Goal: Task Accomplishment & Management: Use online tool/utility

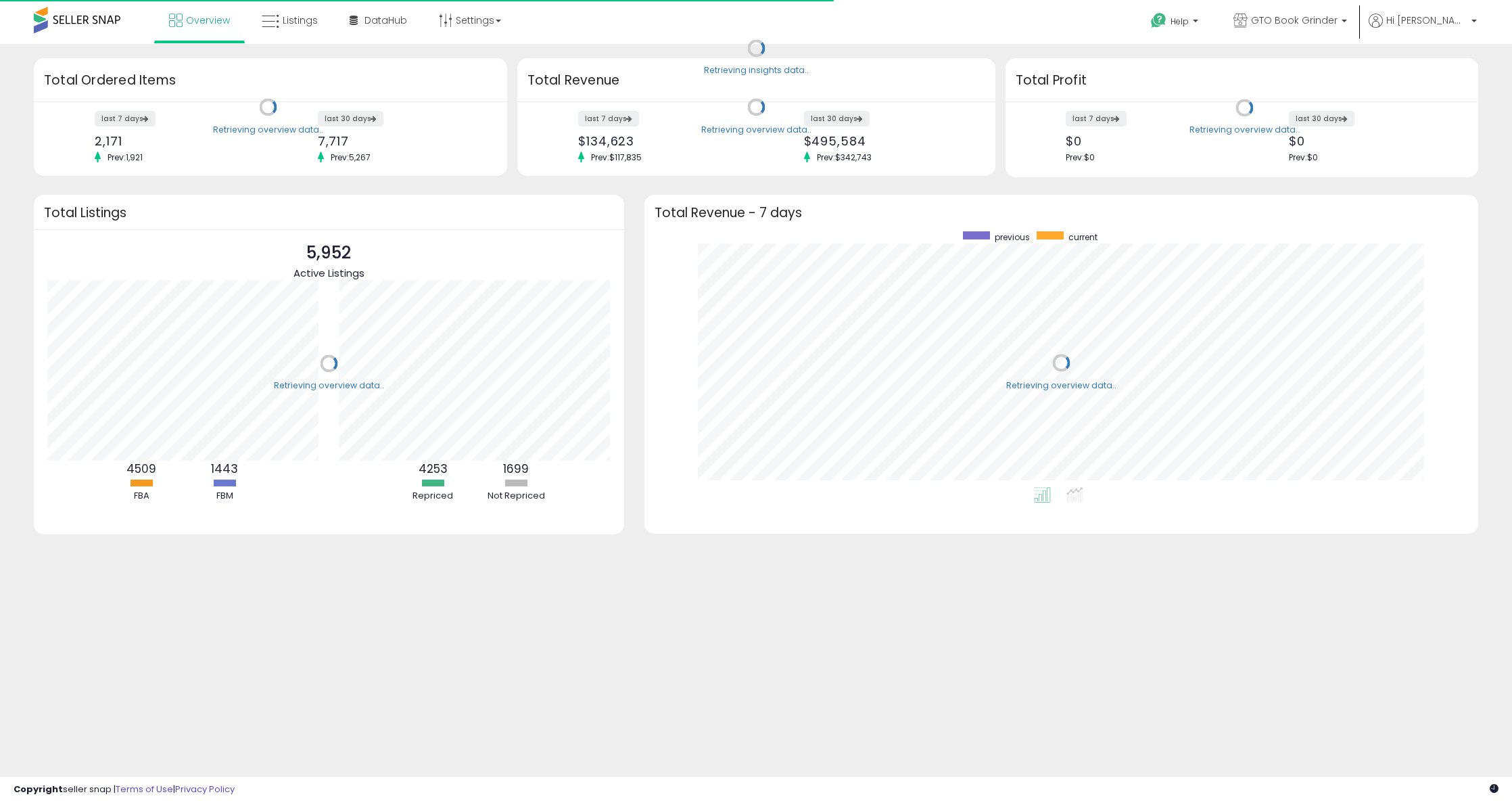
scroll to position [255, 807]
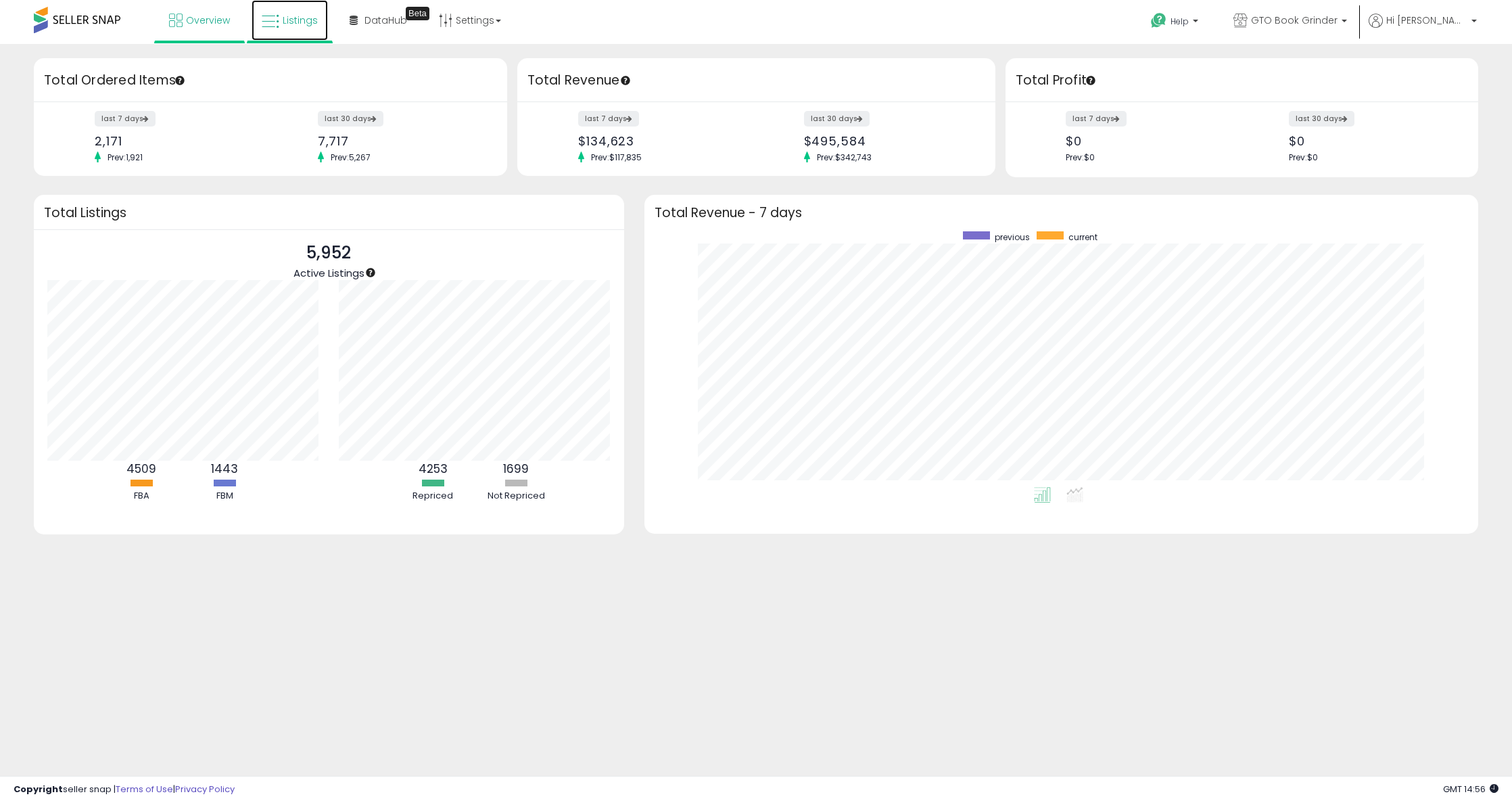
click at [286, 39] on link "Listings" at bounding box center [289, 20] width 76 height 41
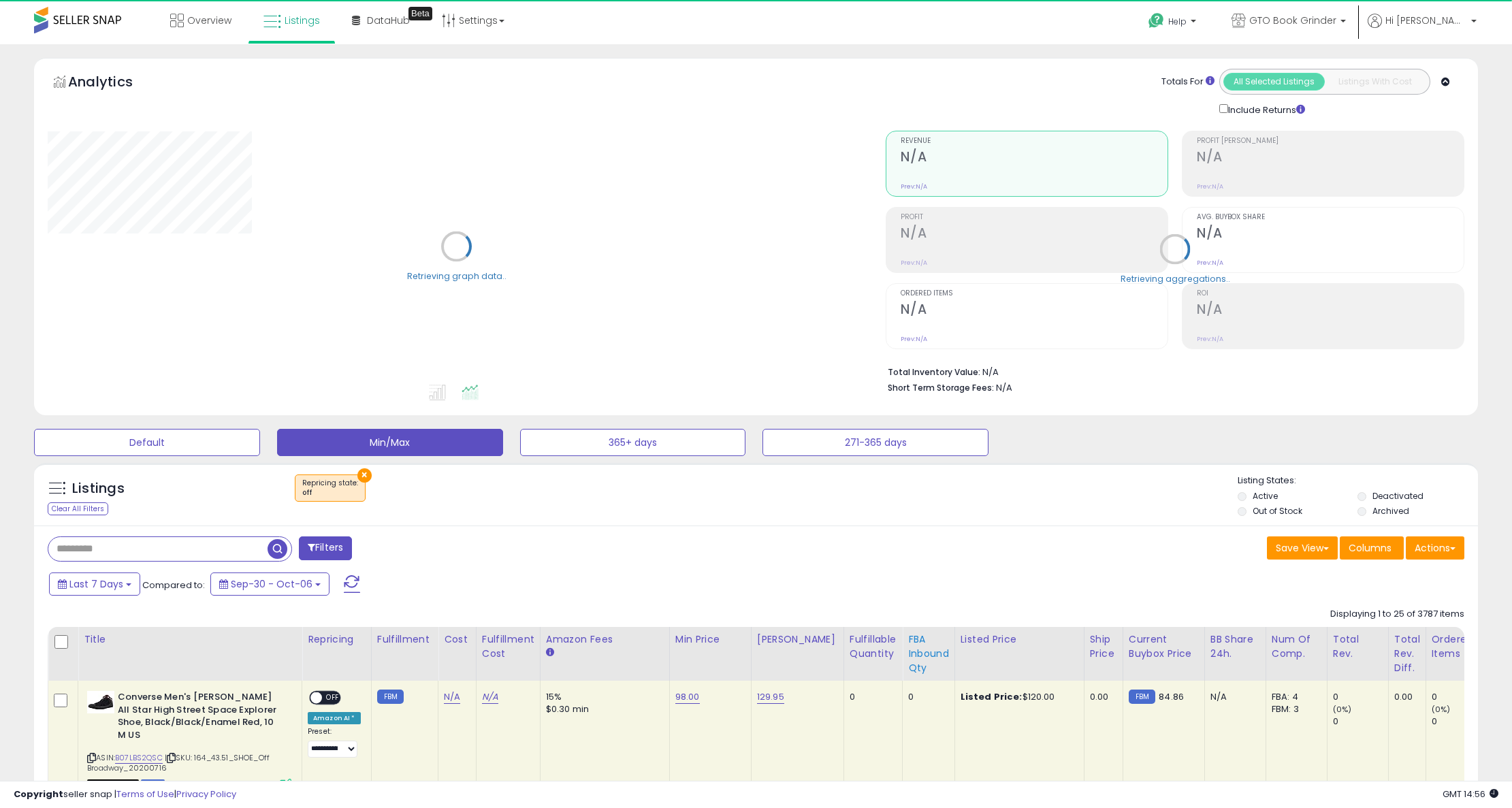
click at [909, 663] on div "FBA inbound Qty" at bounding box center [929, 654] width 41 height 43
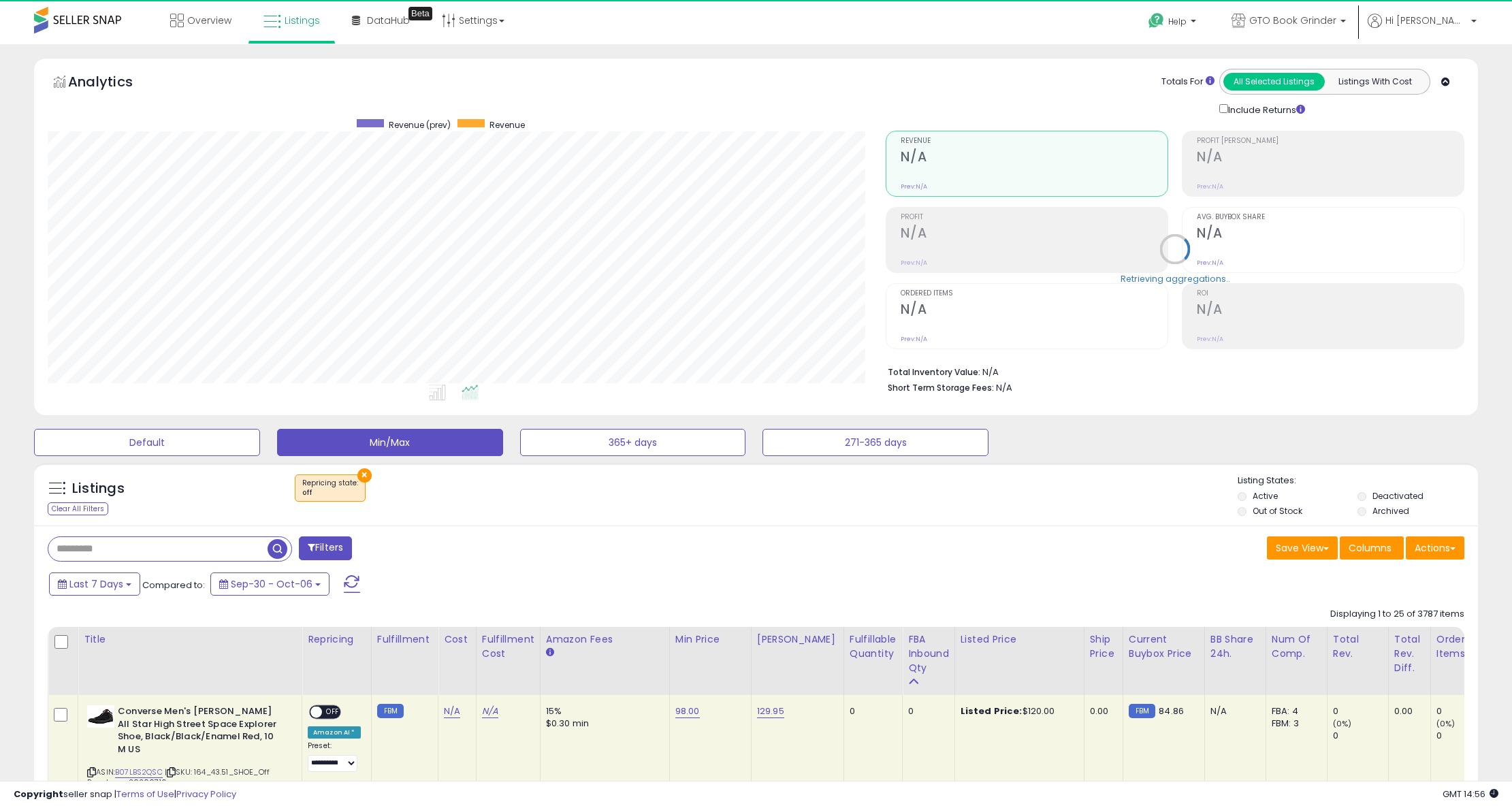
scroll to position [279, 839]
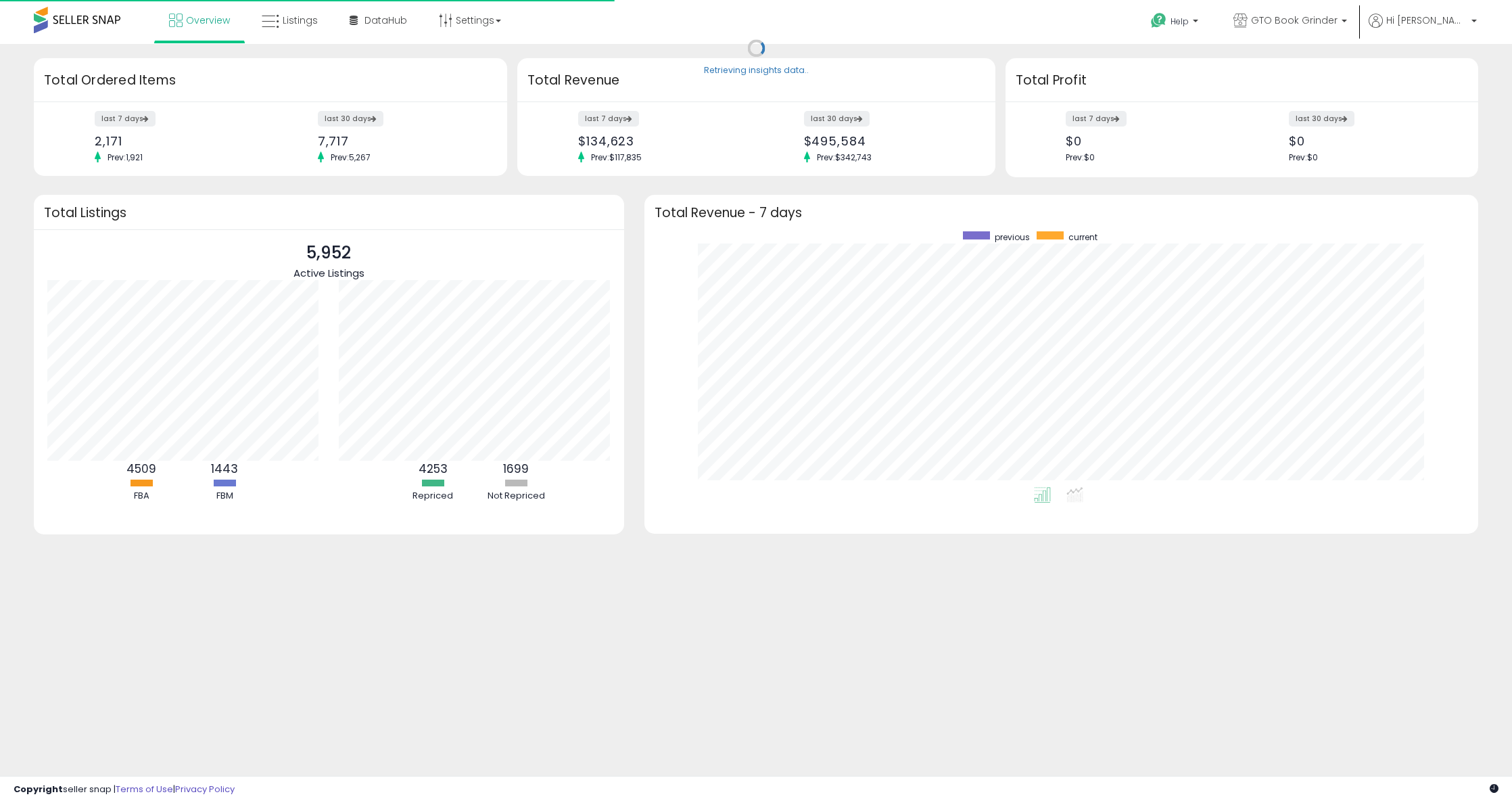
scroll to position [255, 807]
click at [293, 19] on span "Listings" at bounding box center [300, 20] width 35 height 13
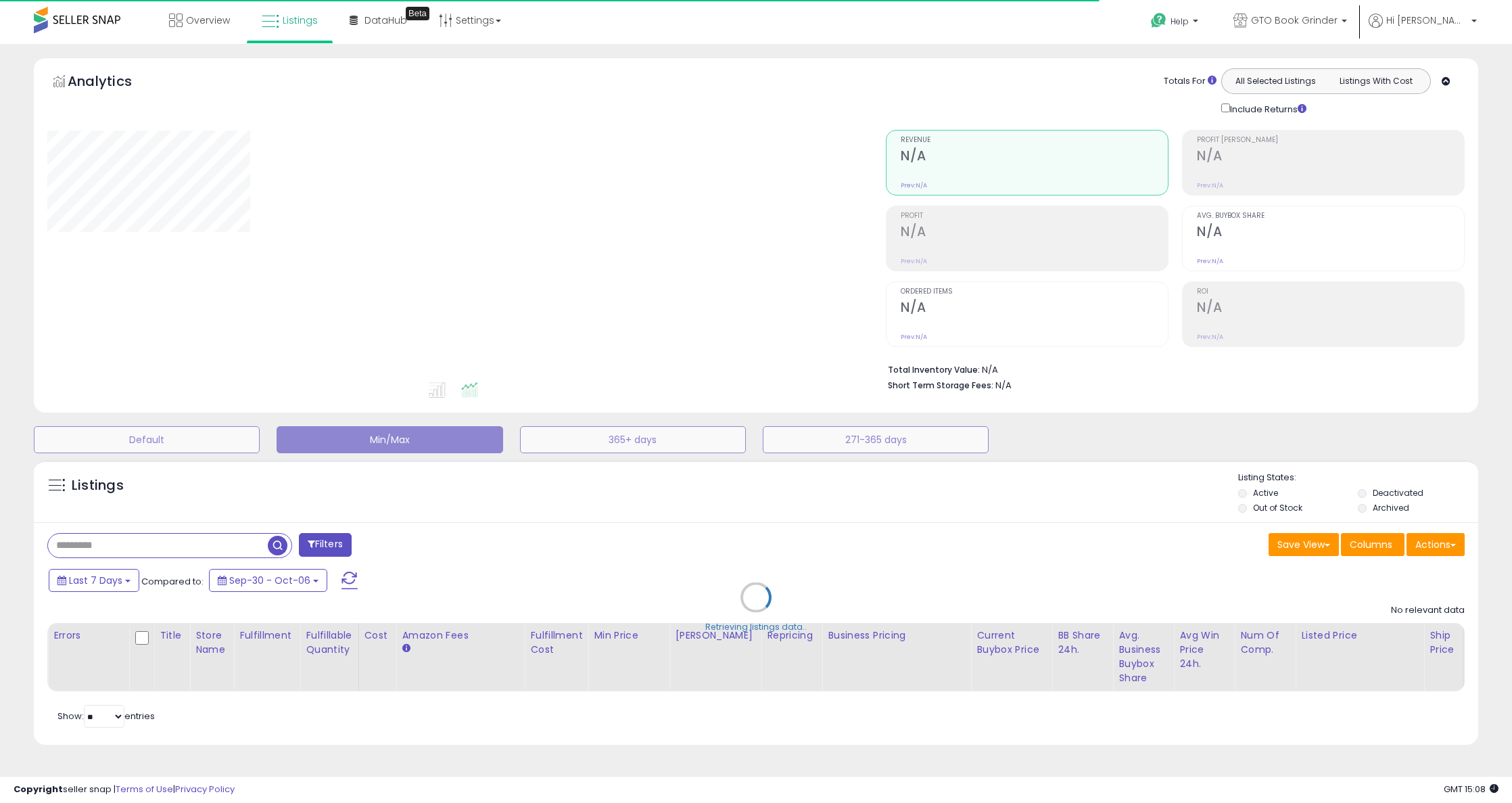
click at [189, 543] on div "Retrieving listings data.." at bounding box center [756, 607] width 1465 height 309
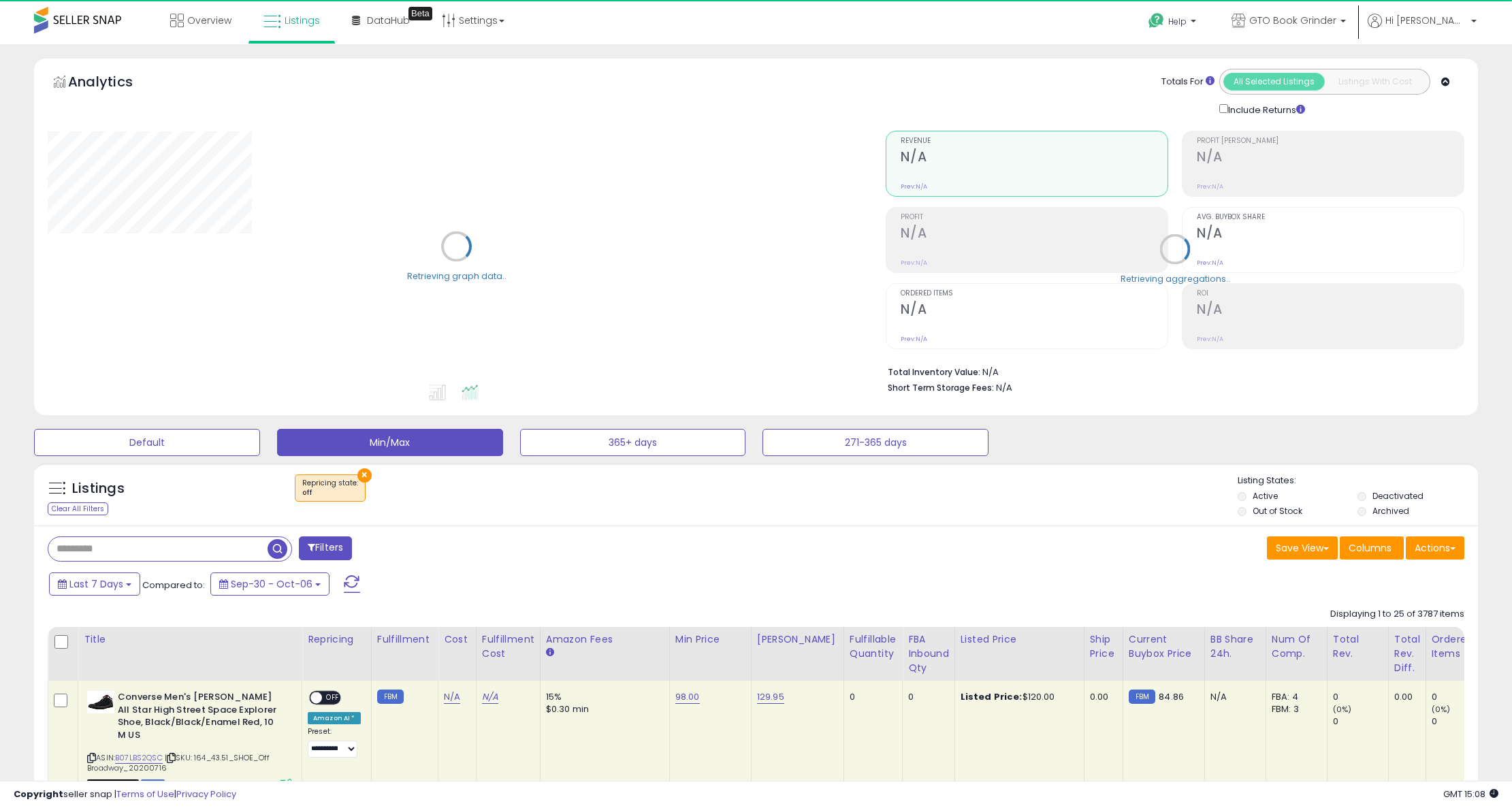
click at [166, 554] on input "text" at bounding box center [157, 549] width 219 height 24
paste input "**********"
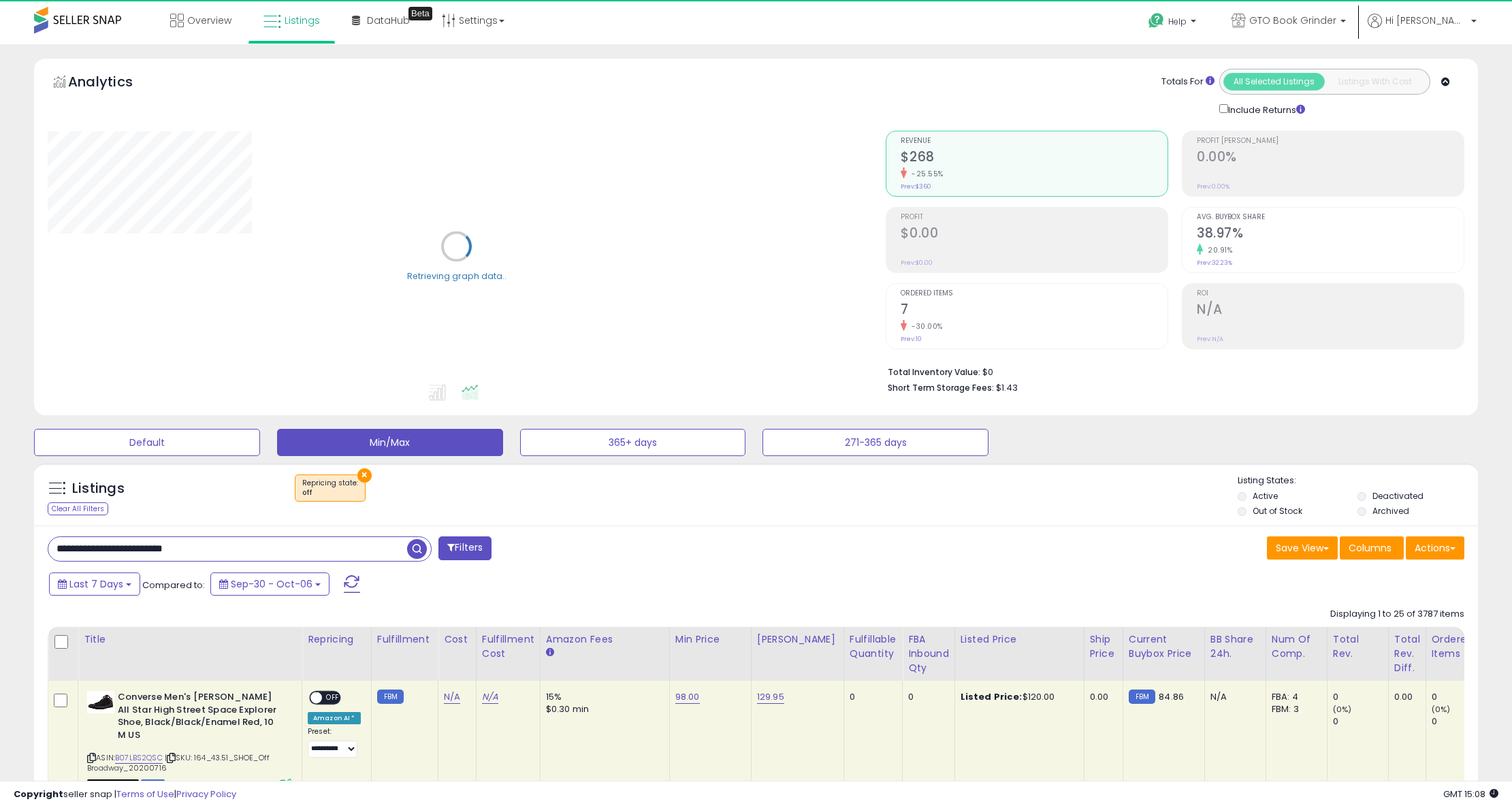
type input "**********"
click at [359, 471] on button "×" at bounding box center [365, 475] width 14 height 14
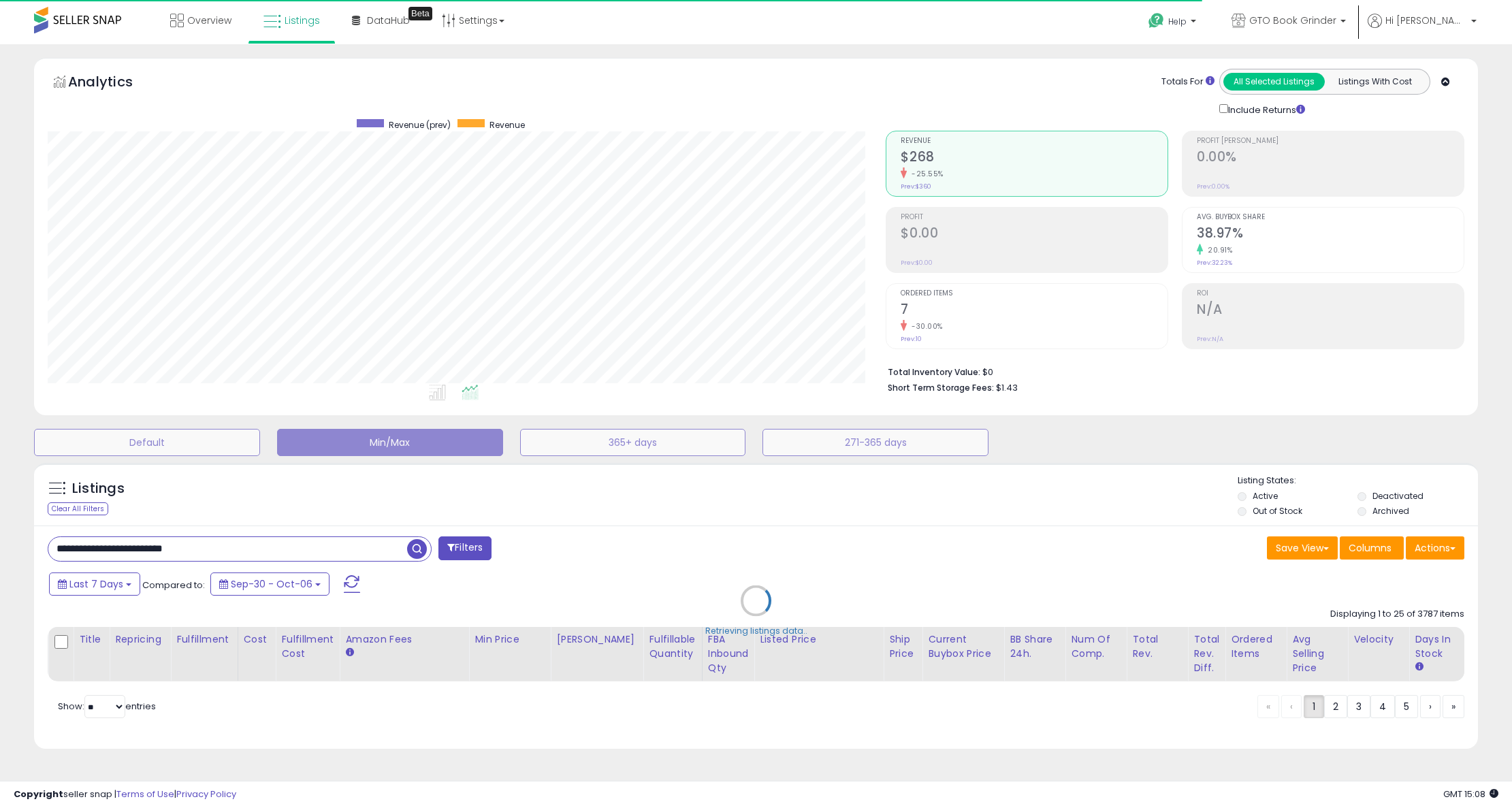
scroll to position [279, 839]
click at [418, 550] on div "Retrieving listings data.." at bounding box center [756, 611] width 1465 height 310
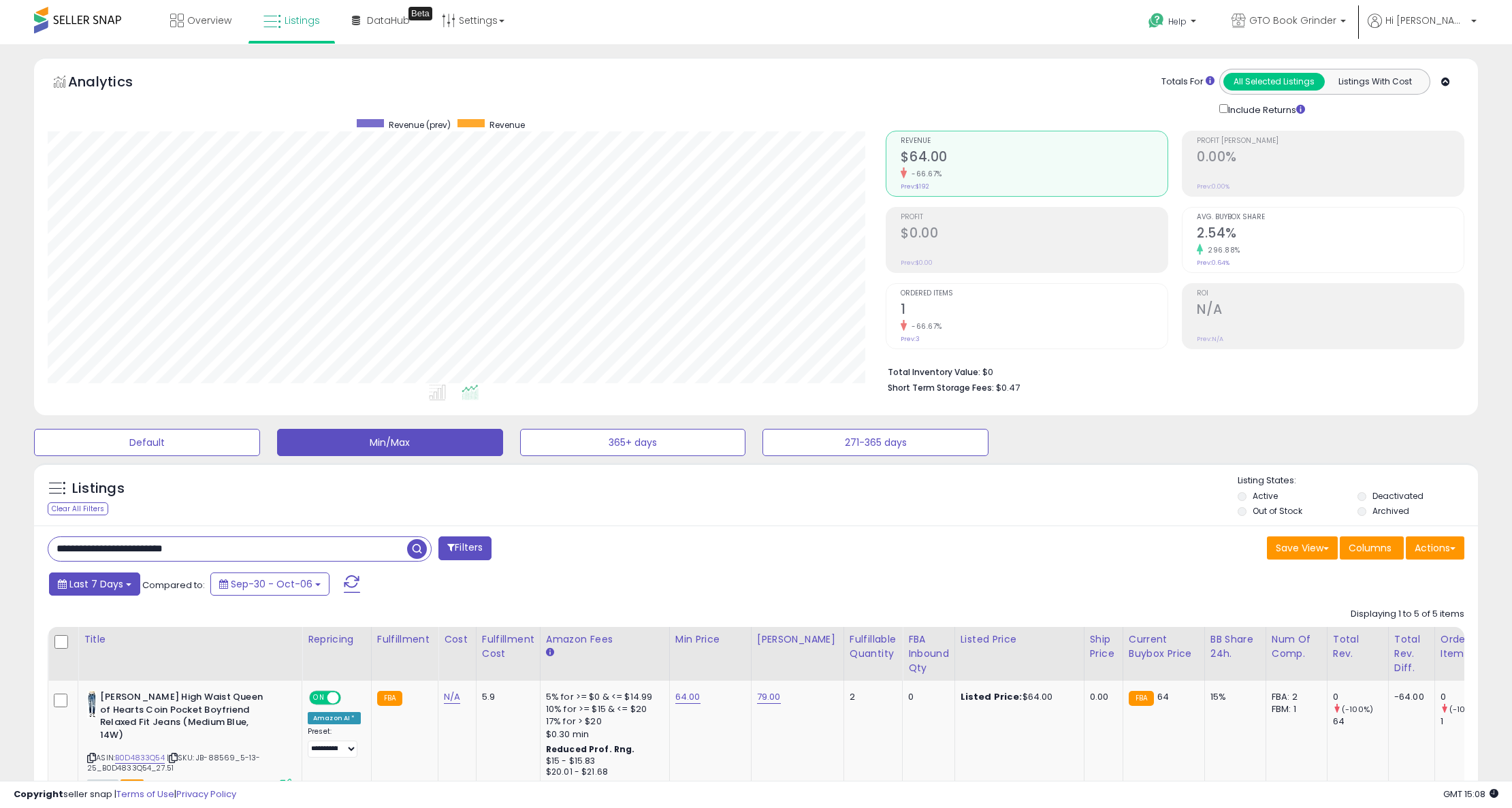
click at [108, 580] on span "Last 7 Days" at bounding box center [96, 583] width 54 height 13
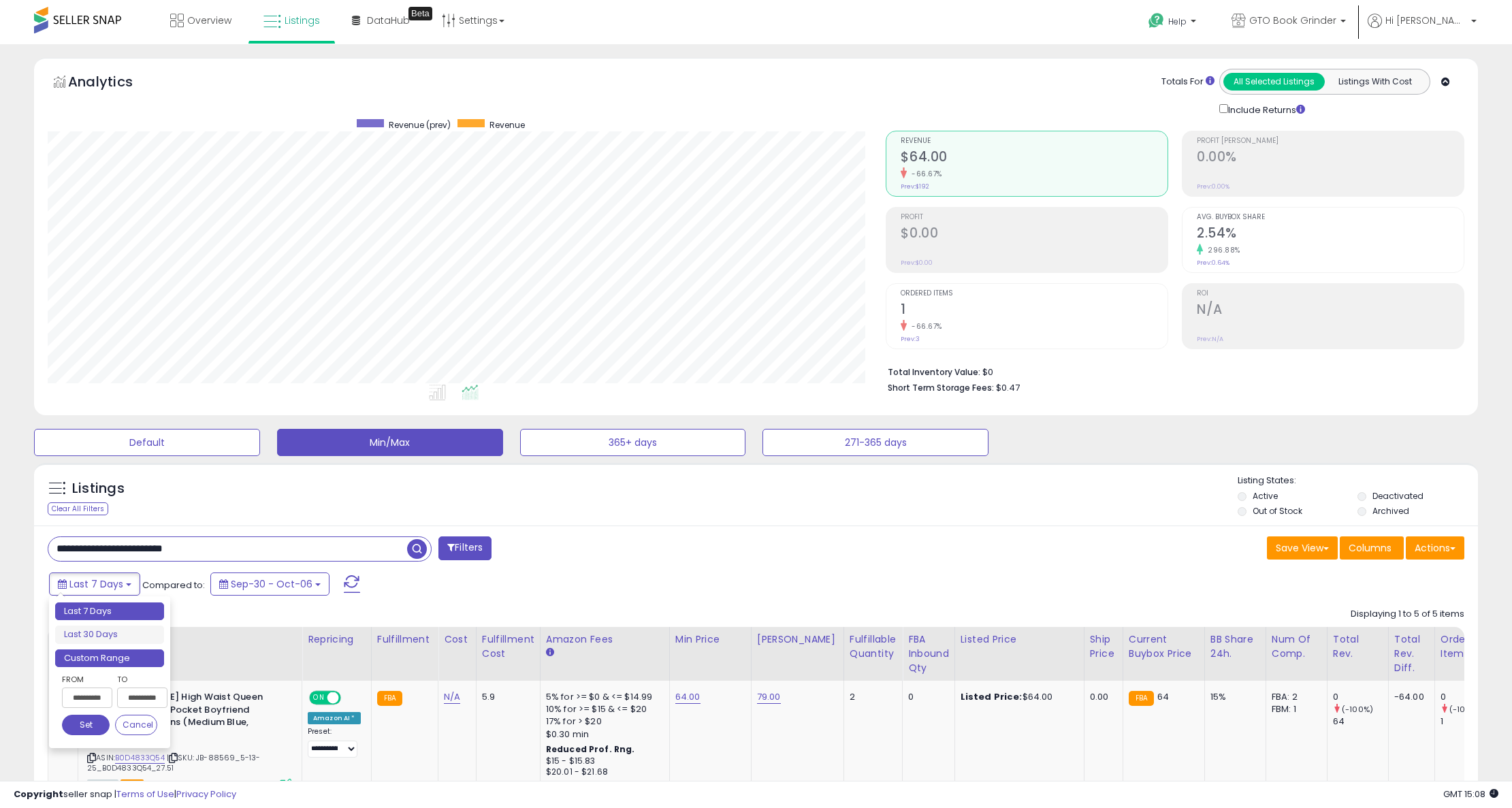
click at [107, 660] on li "Custom Range" at bounding box center [110, 658] width 109 height 18
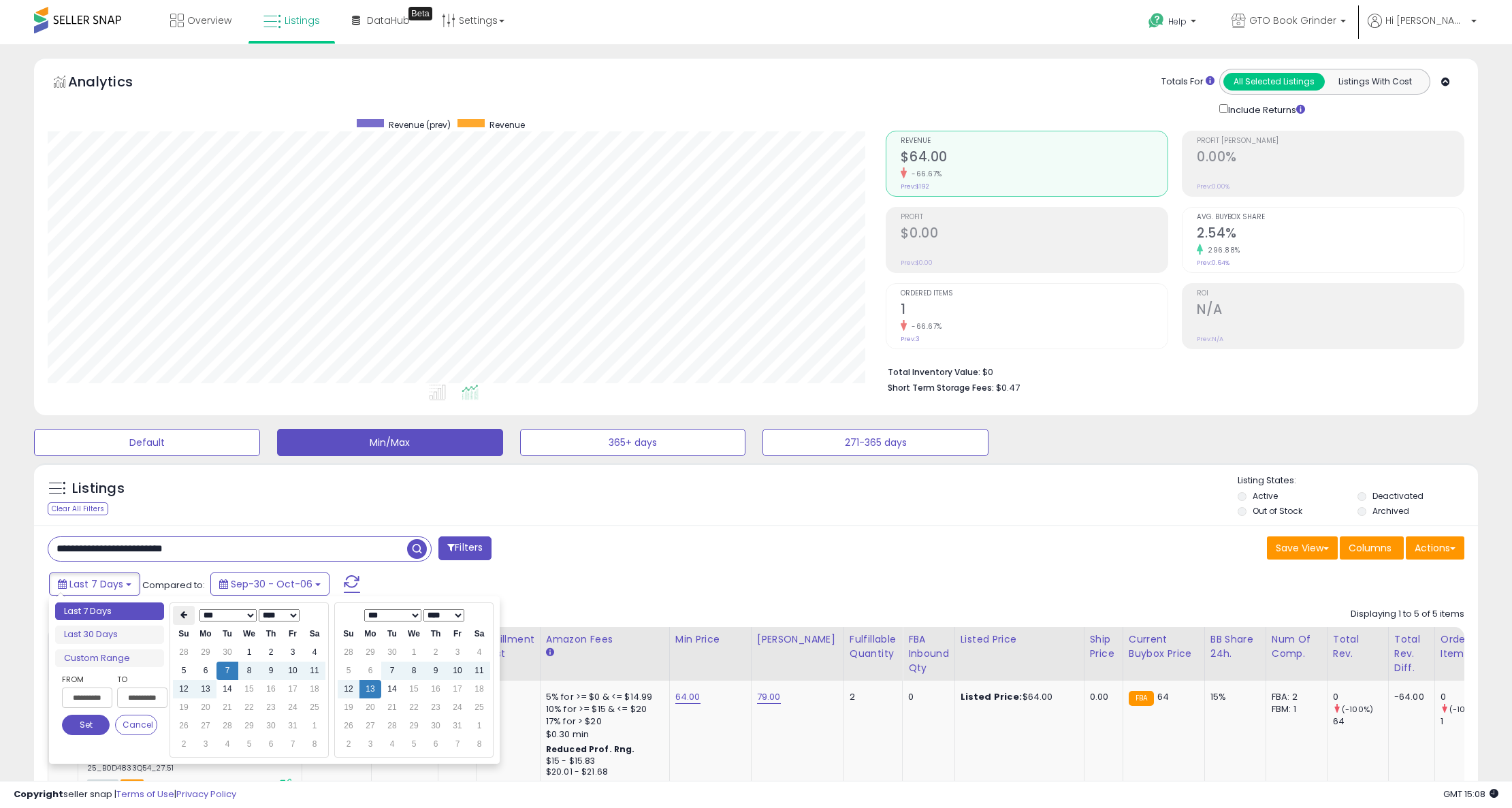
click at [180, 618] on icon at bounding box center [183, 614] width 7 height 8
click at [180, 619] on icon at bounding box center [183, 614] width 7 height 8
click at [180, 620] on th at bounding box center [184, 615] width 22 height 19
click at [180, 619] on icon at bounding box center [183, 614] width 7 height 8
click at [284, 649] on td "2" at bounding box center [293, 652] width 22 height 18
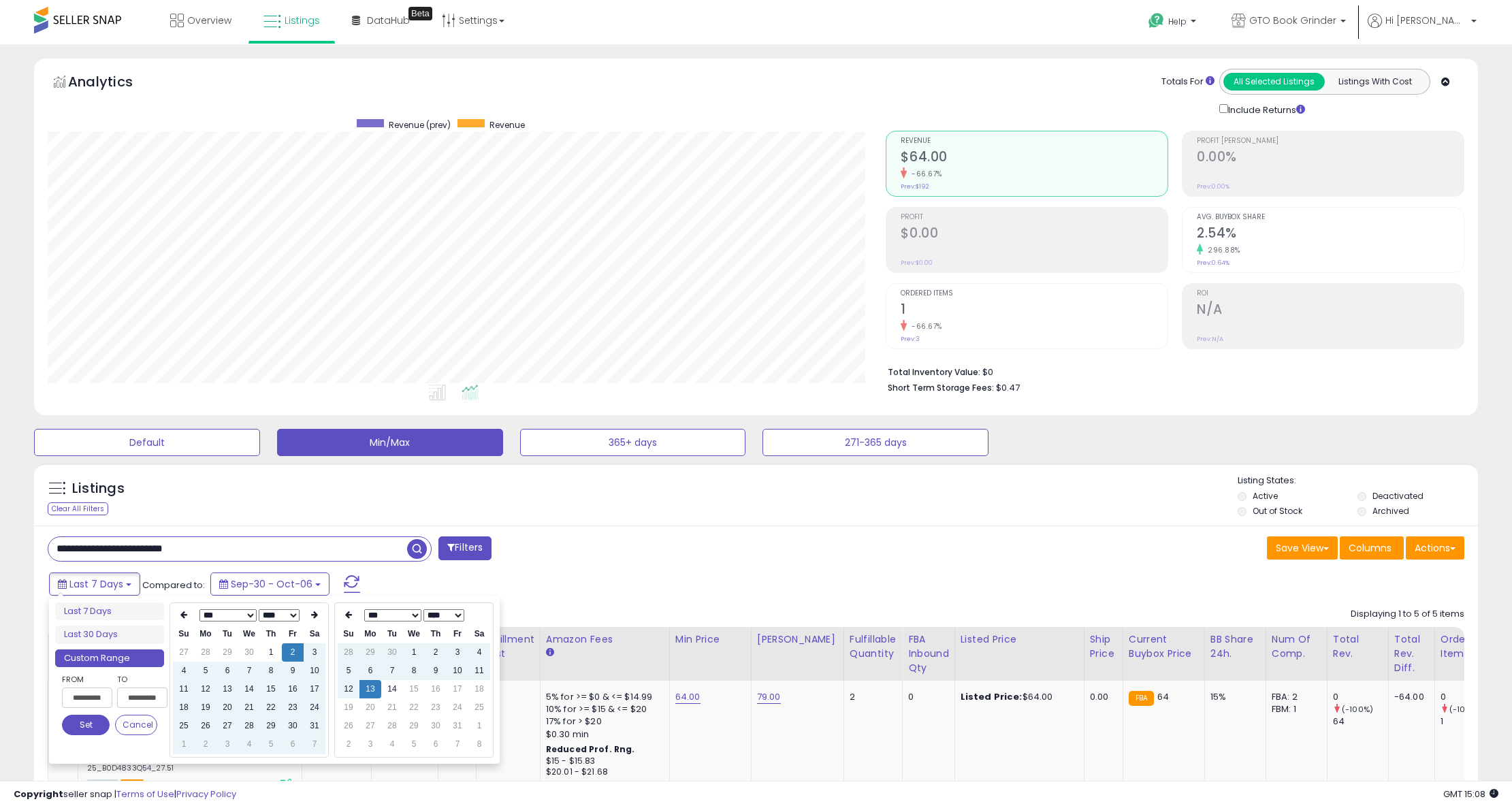
drag, startPoint x: 287, startPoint y: 651, endPoint x: 295, endPoint y: 648, distance: 8.5
click at [295, 648] on td "2" at bounding box center [293, 652] width 22 height 18
type input "**********"
click at [89, 724] on button "Set" at bounding box center [85, 725] width 47 height 21
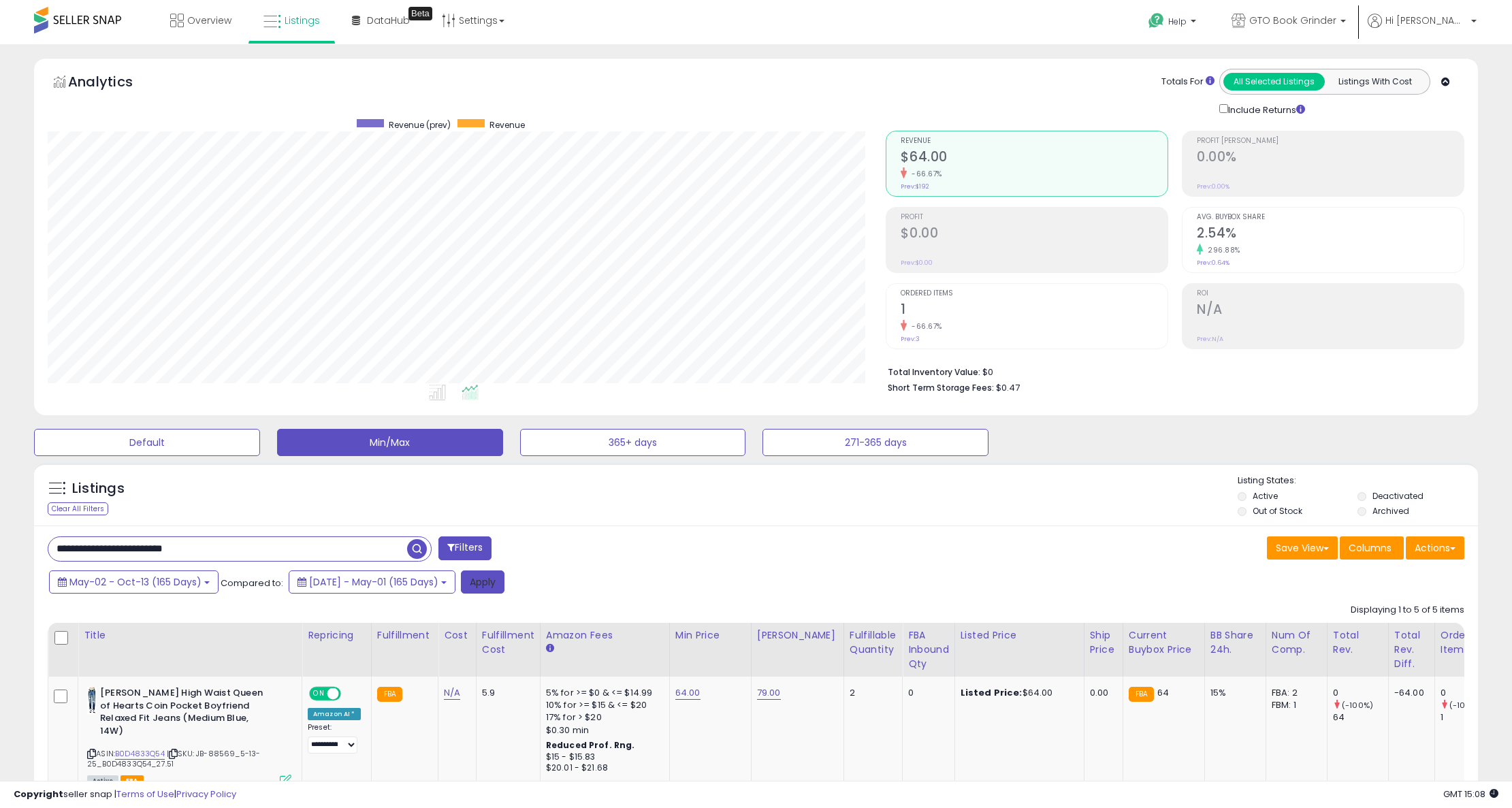
click at [505, 587] on button "Apply" at bounding box center [482, 582] width 43 height 23
